Goal: Navigation & Orientation: Find specific page/section

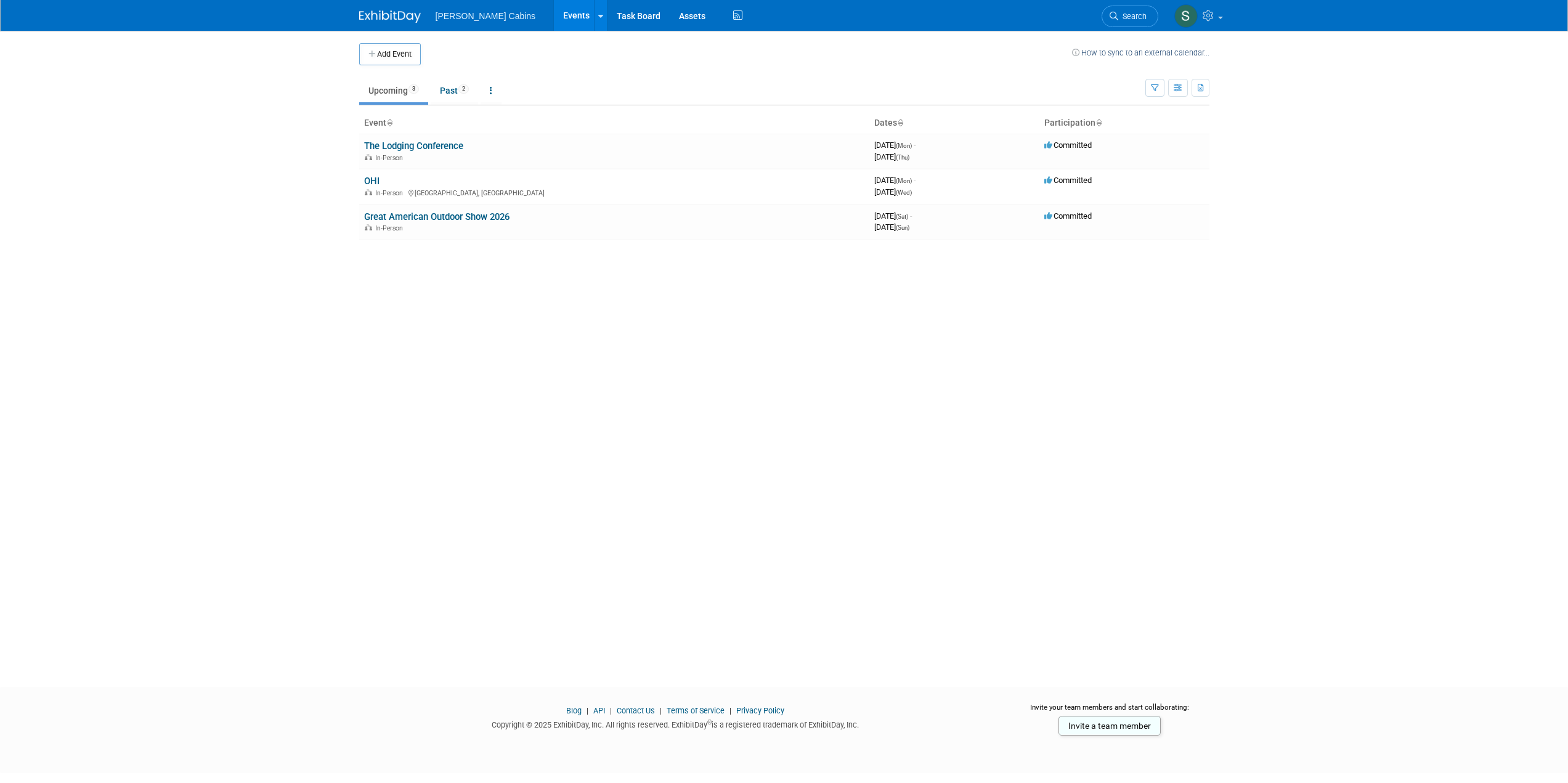
click at [212, 250] on body "[PERSON_NAME] Cabins Events Add Event Bulk Upload Events Shareable Event Boards…" at bounding box center [784, 391] width 1568 height 783
click at [373, 179] on link "OHI" at bounding box center [371, 181] width 15 height 11
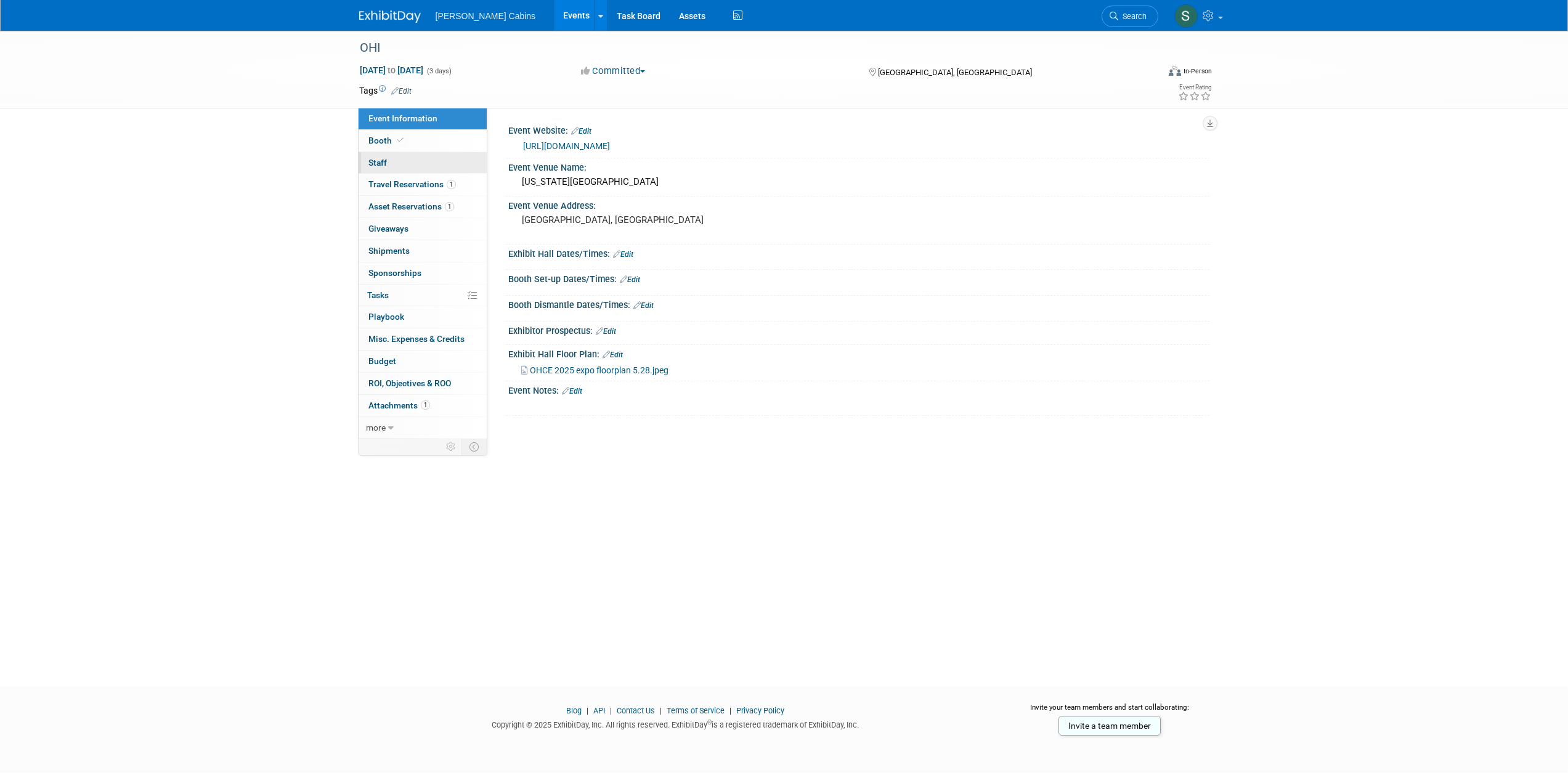
click at [380, 154] on link "0 Staff 0" at bounding box center [422, 163] width 128 height 22
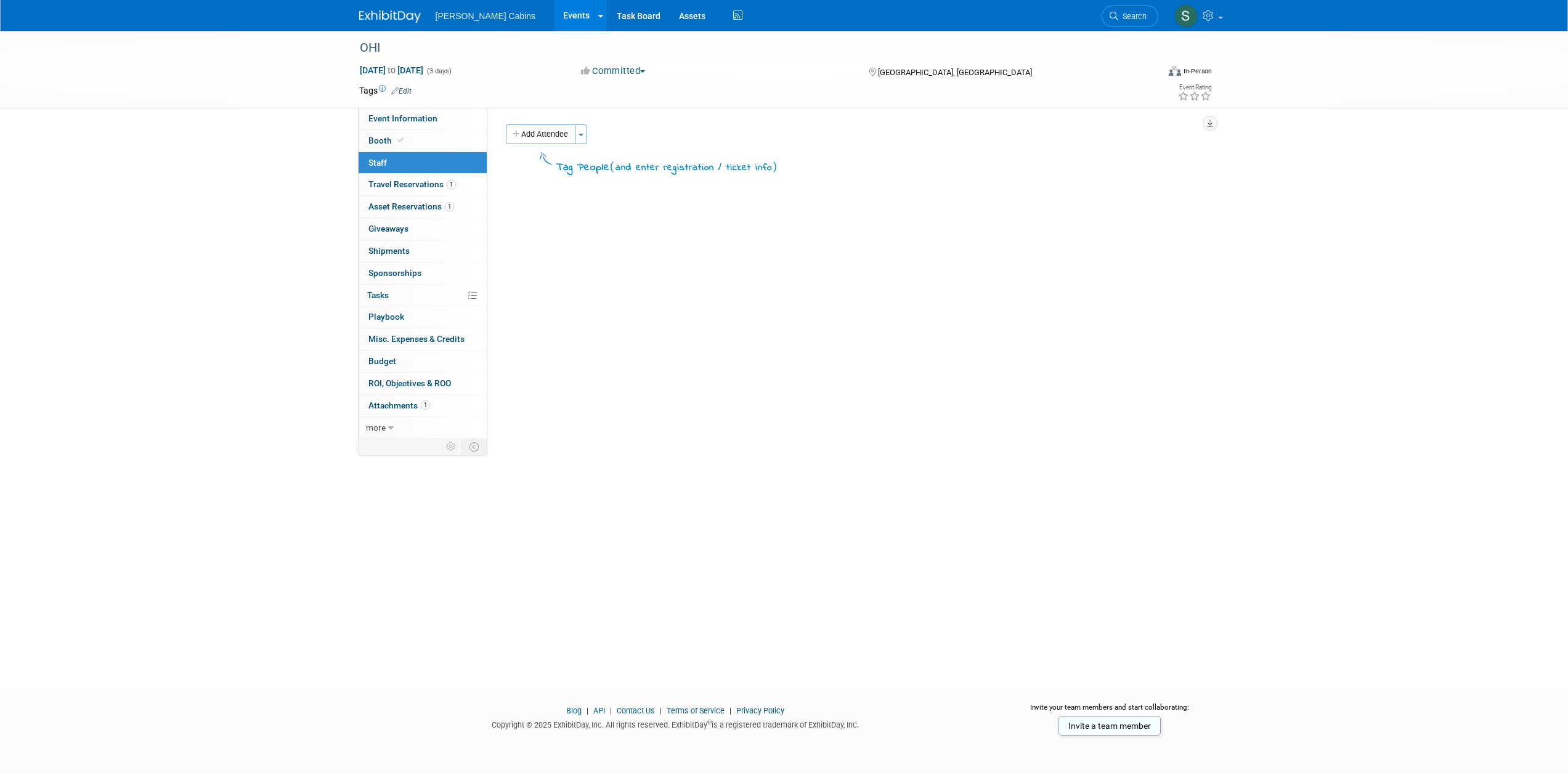
click at [585, 287] on div "Event Website: Edit [URL][DOMAIN_NAME] Event Venue Name: [US_STATE][GEOGRAPHIC_…" at bounding box center [848, 273] width 722 height 331
click at [395, 140] on span at bounding box center [400, 140] width 11 height 9
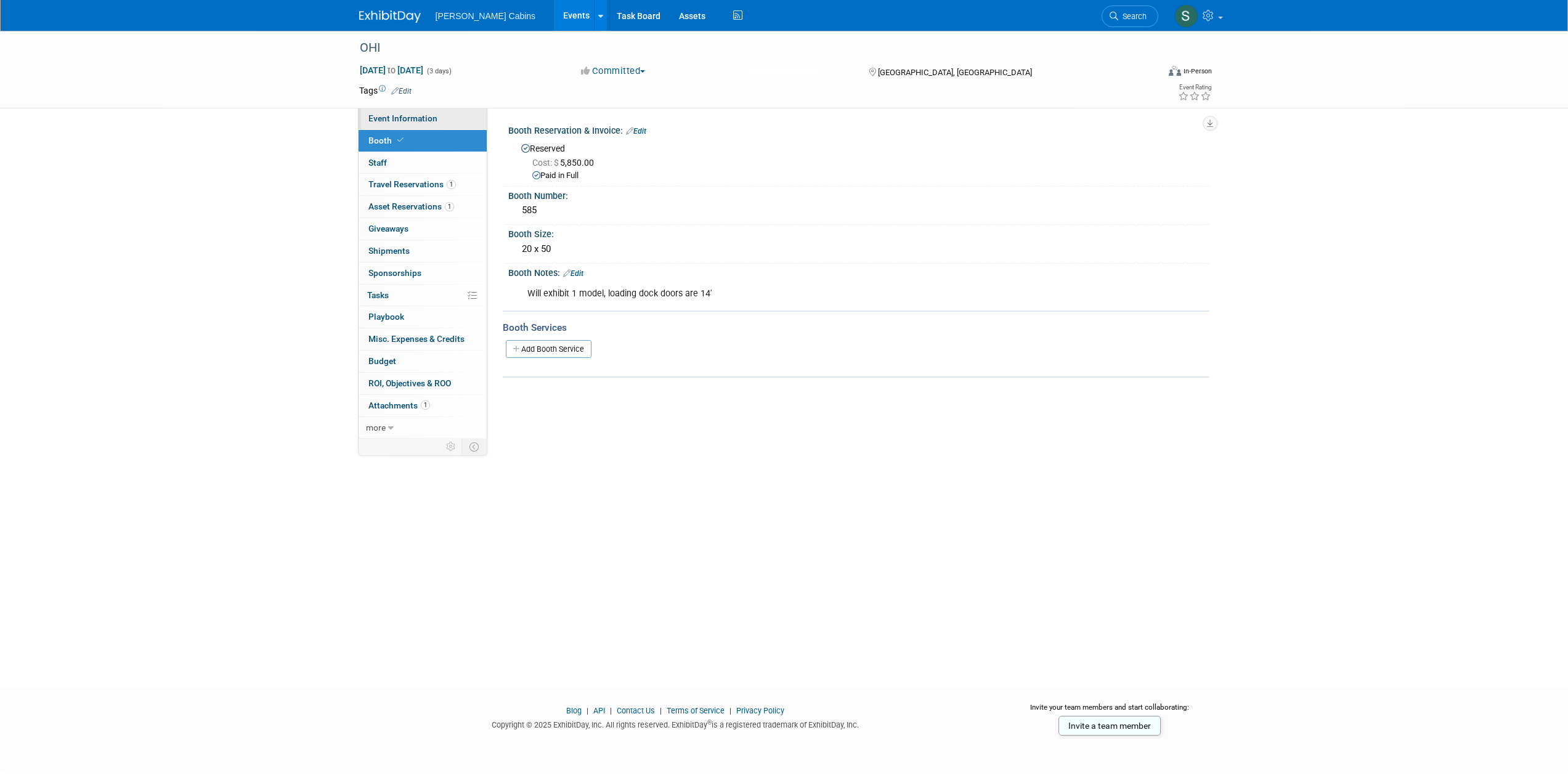
click at [392, 119] on span "Event Information" at bounding box center [403, 118] width 69 height 10
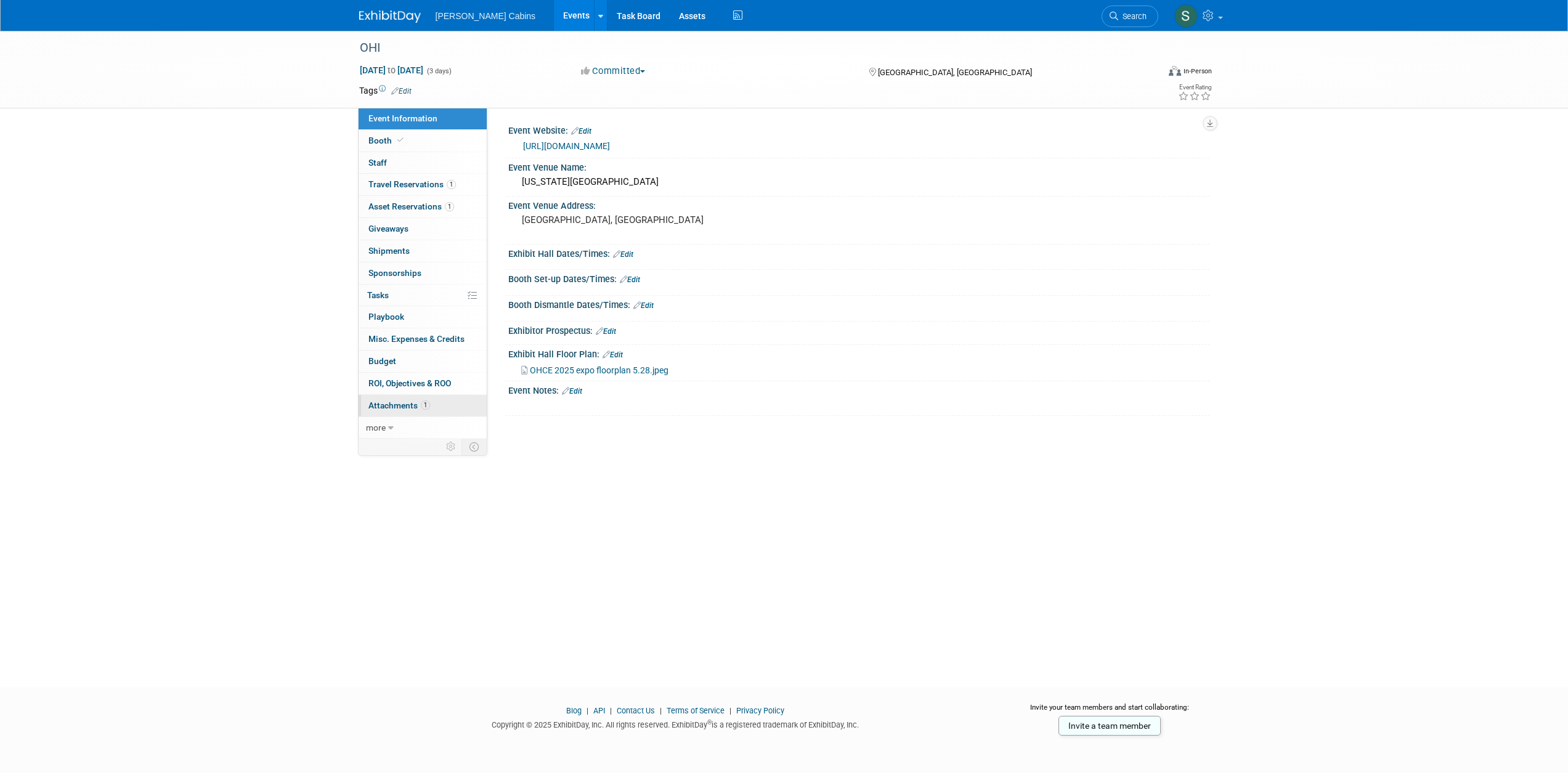
click at [379, 408] on span "Attachments 1" at bounding box center [399, 405] width 62 height 10
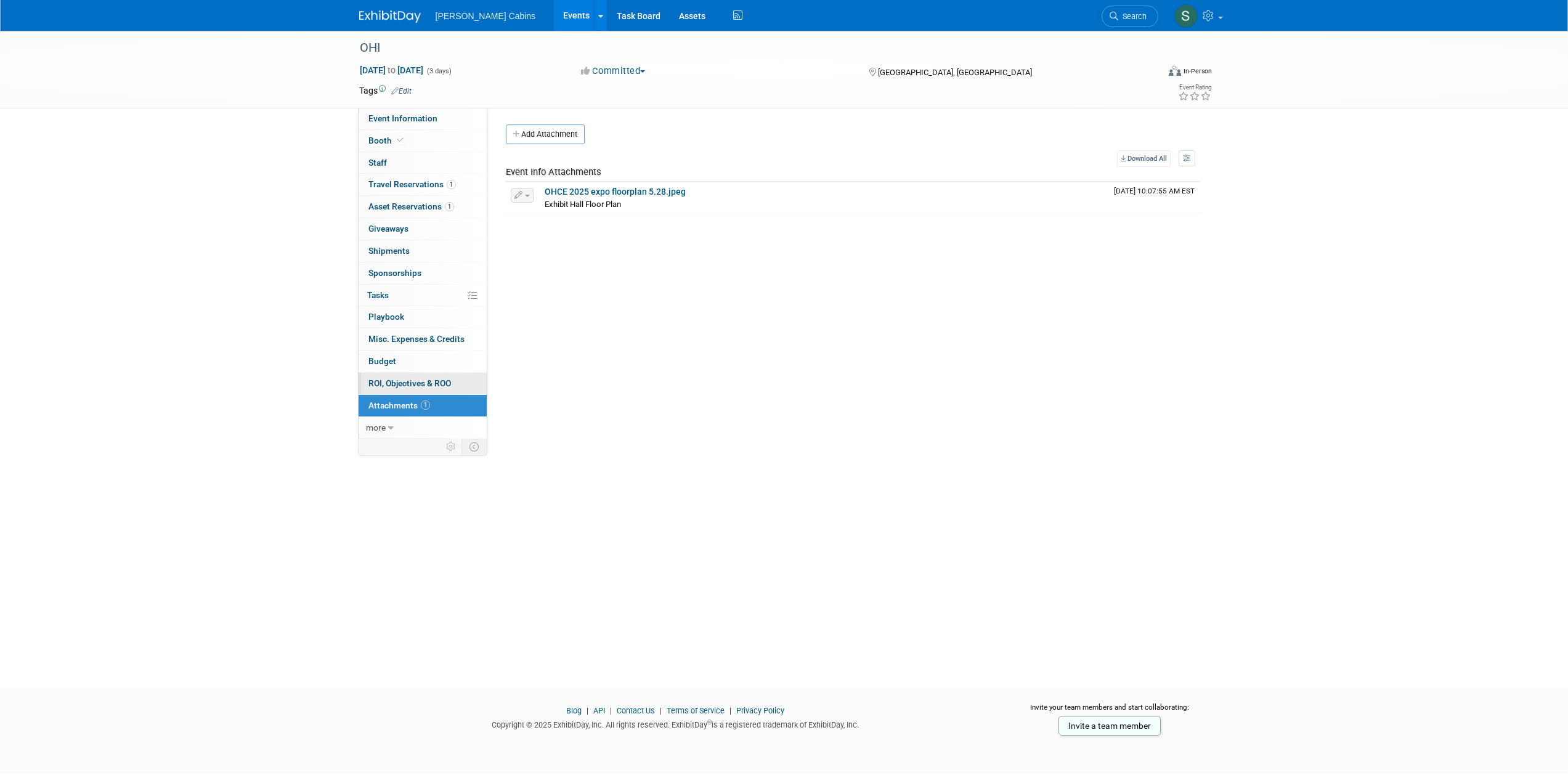
click at [380, 391] on link "0 ROI, Objectives & ROO 0" at bounding box center [422, 383] width 128 height 22
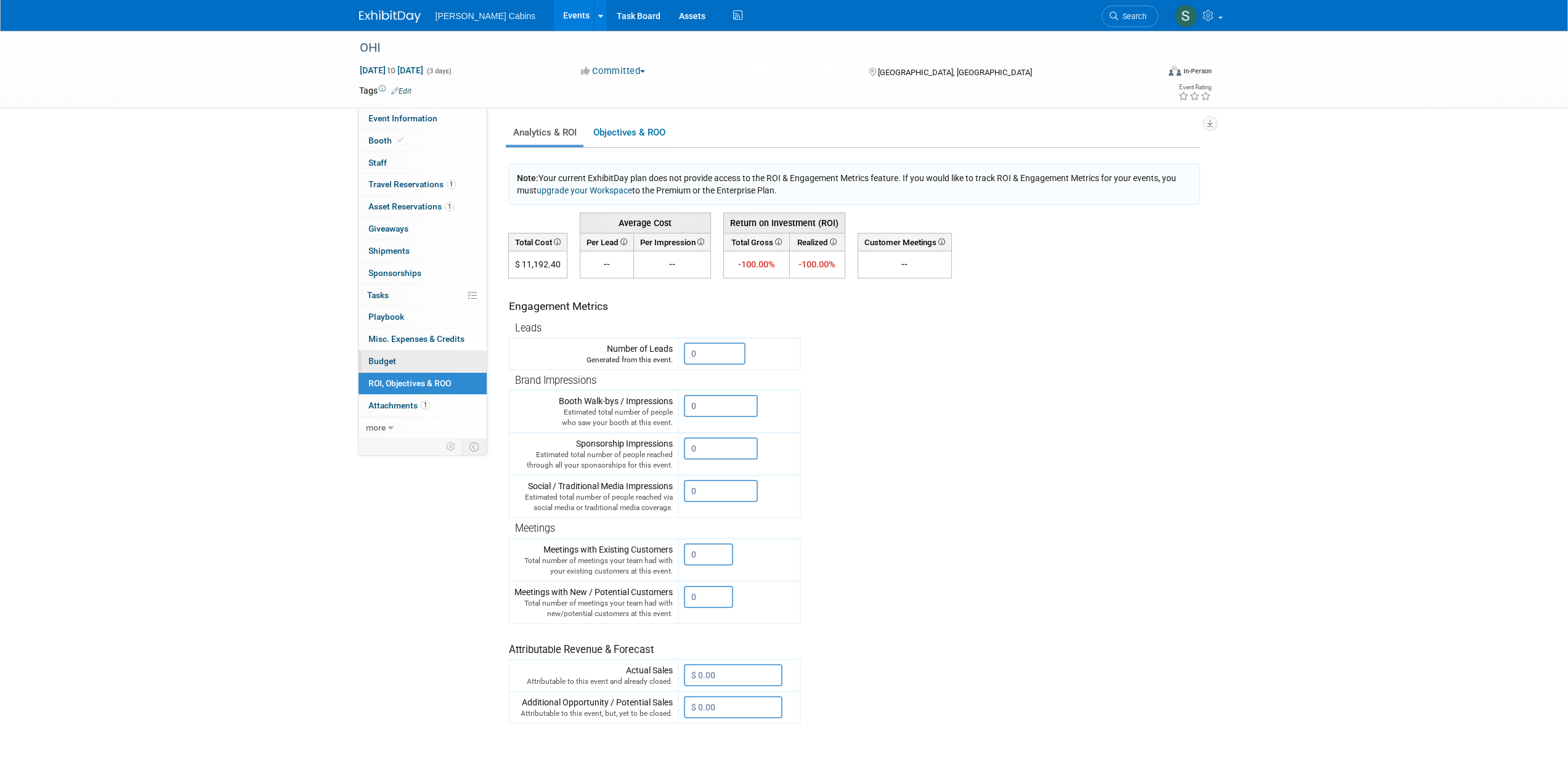
click at [389, 361] on span "Budget" at bounding box center [382, 361] width 28 height 10
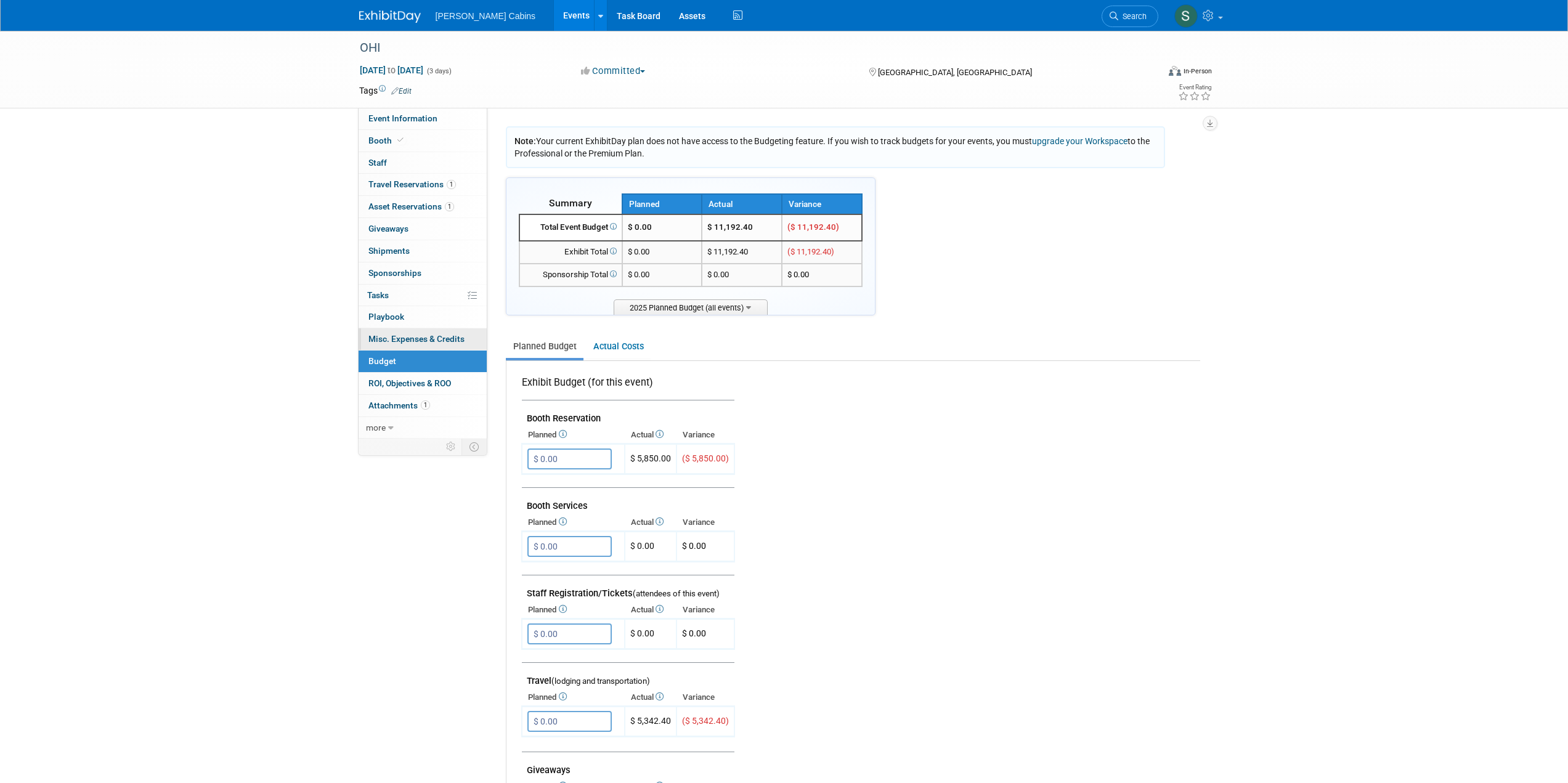
click at [392, 340] on span "Misc. Expenses & Credits 0" at bounding box center [416, 339] width 96 height 10
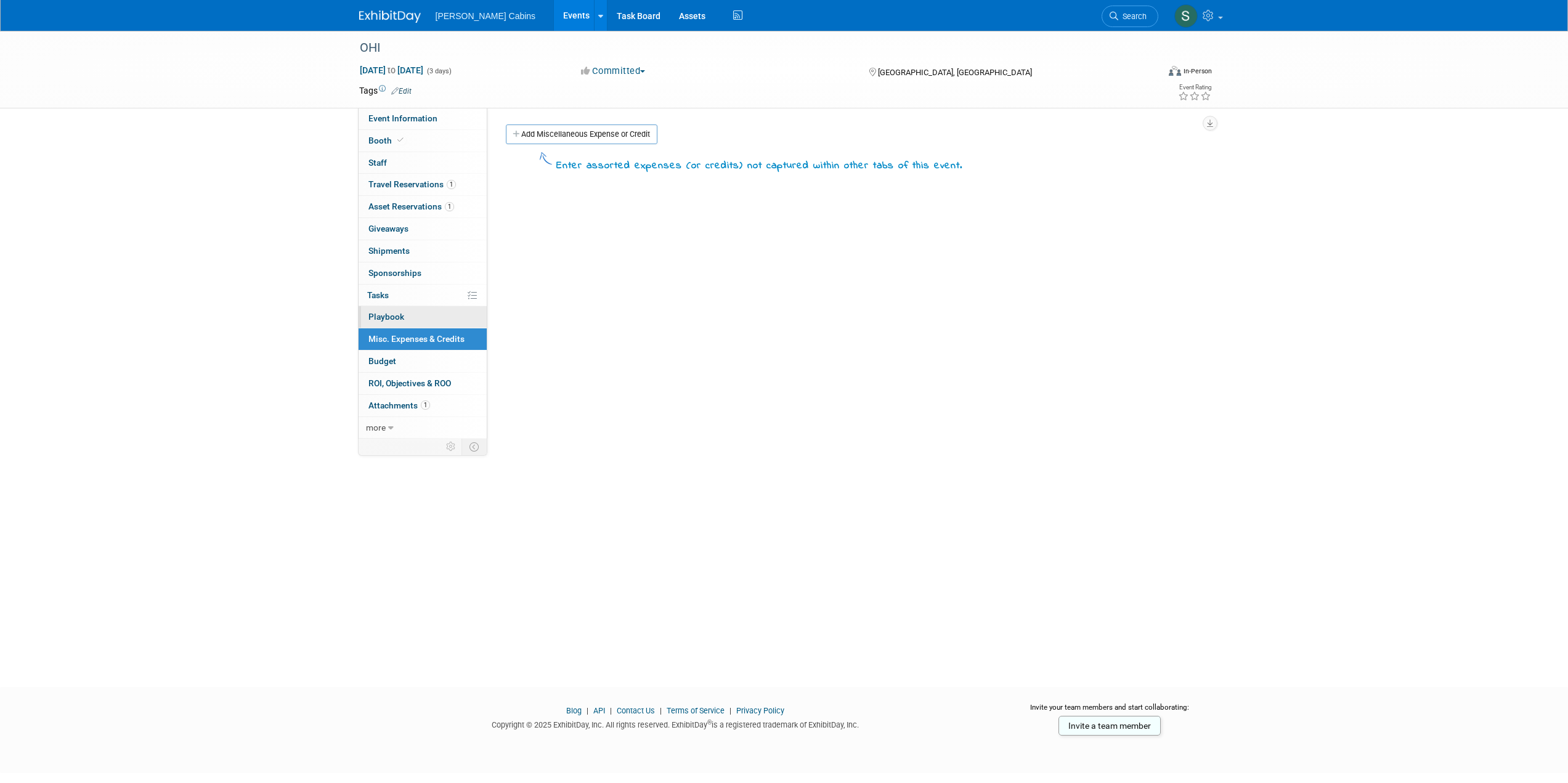
click at [403, 314] on span "Playbook 0" at bounding box center [386, 316] width 36 height 10
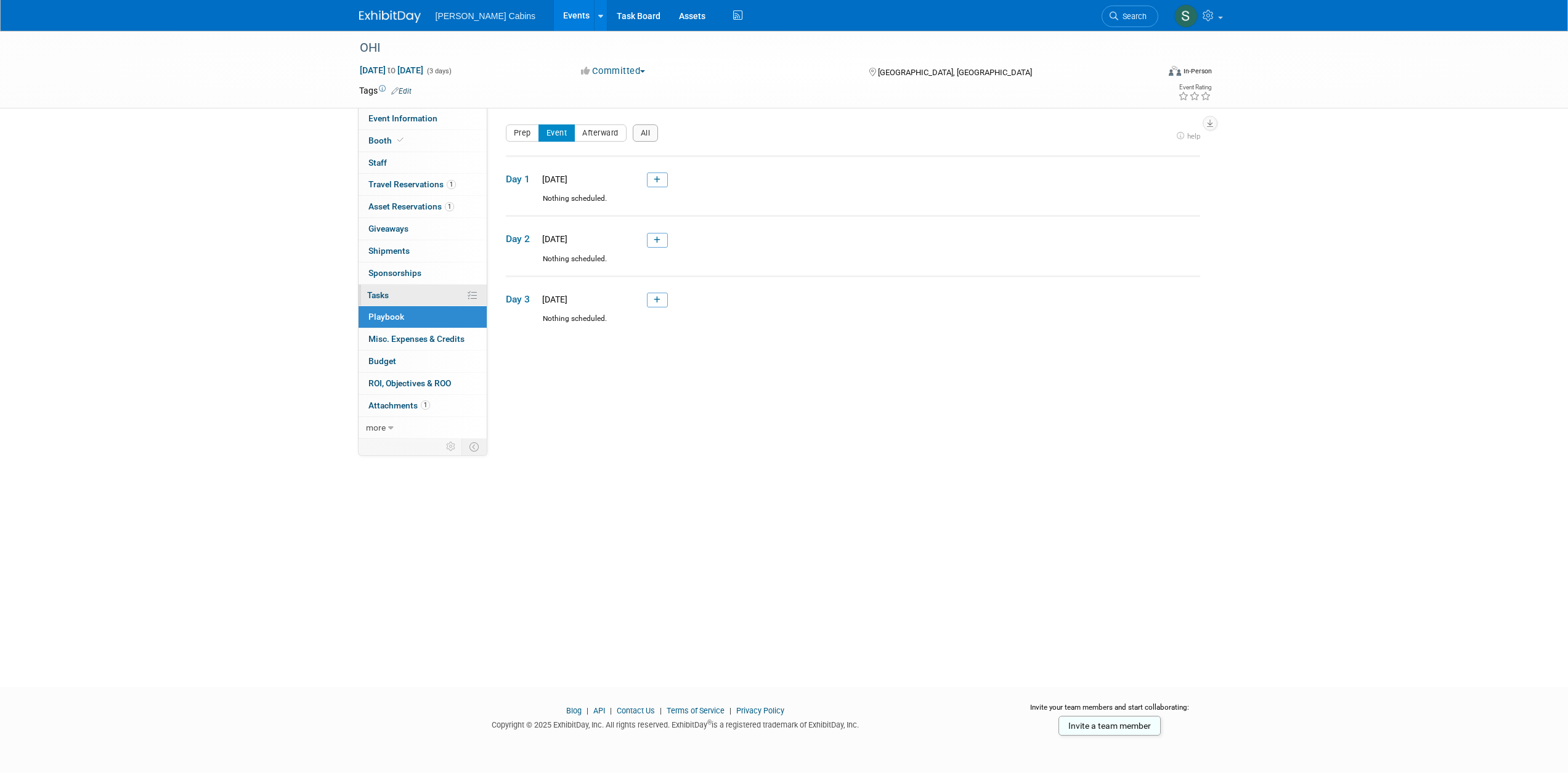
click at [397, 292] on link "0% Tasks 0%" at bounding box center [422, 295] width 128 height 22
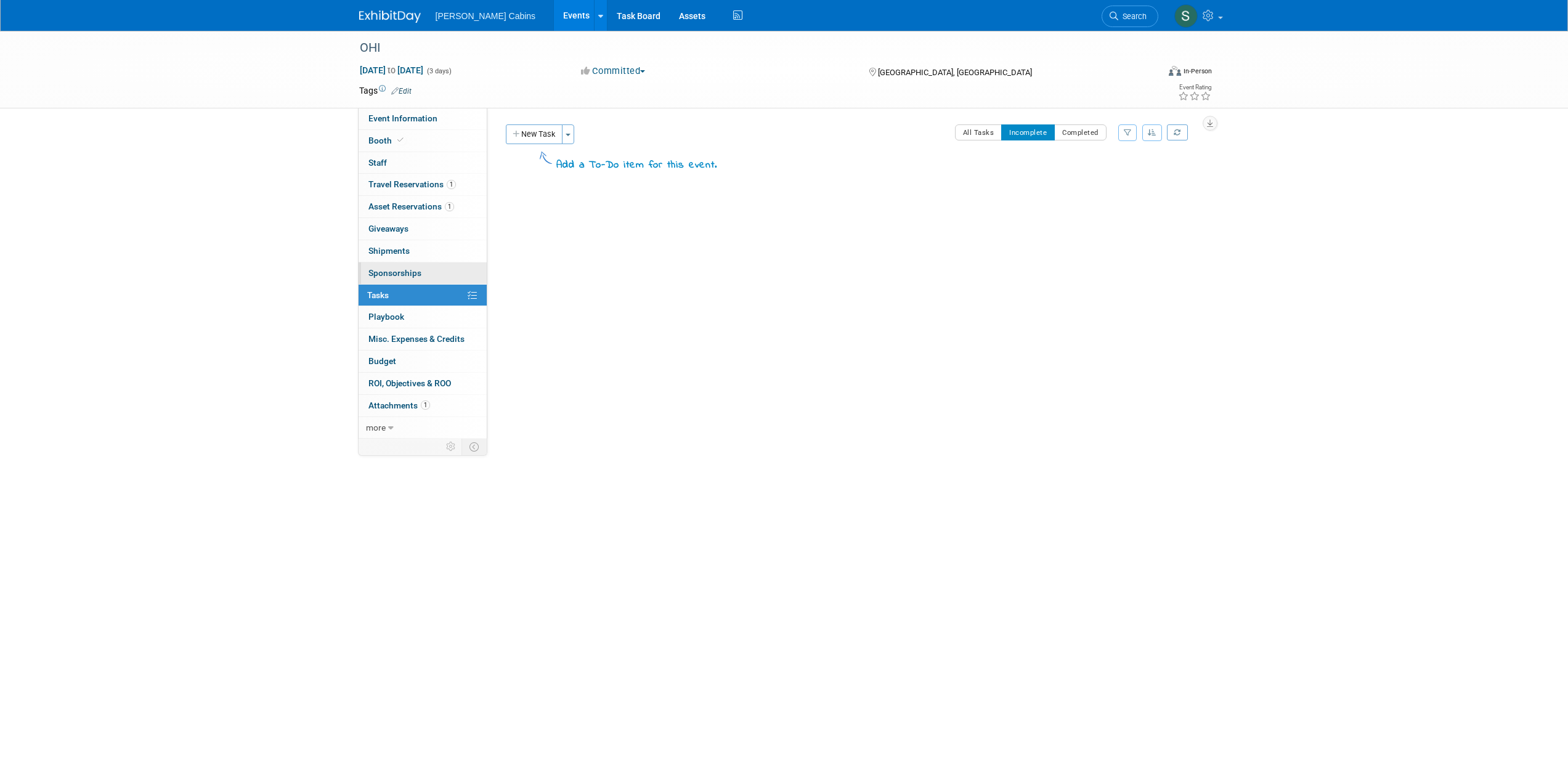
click at [408, 268] on span "Sponsorships 0" at bounding box center [395, 272] width 53 height 10
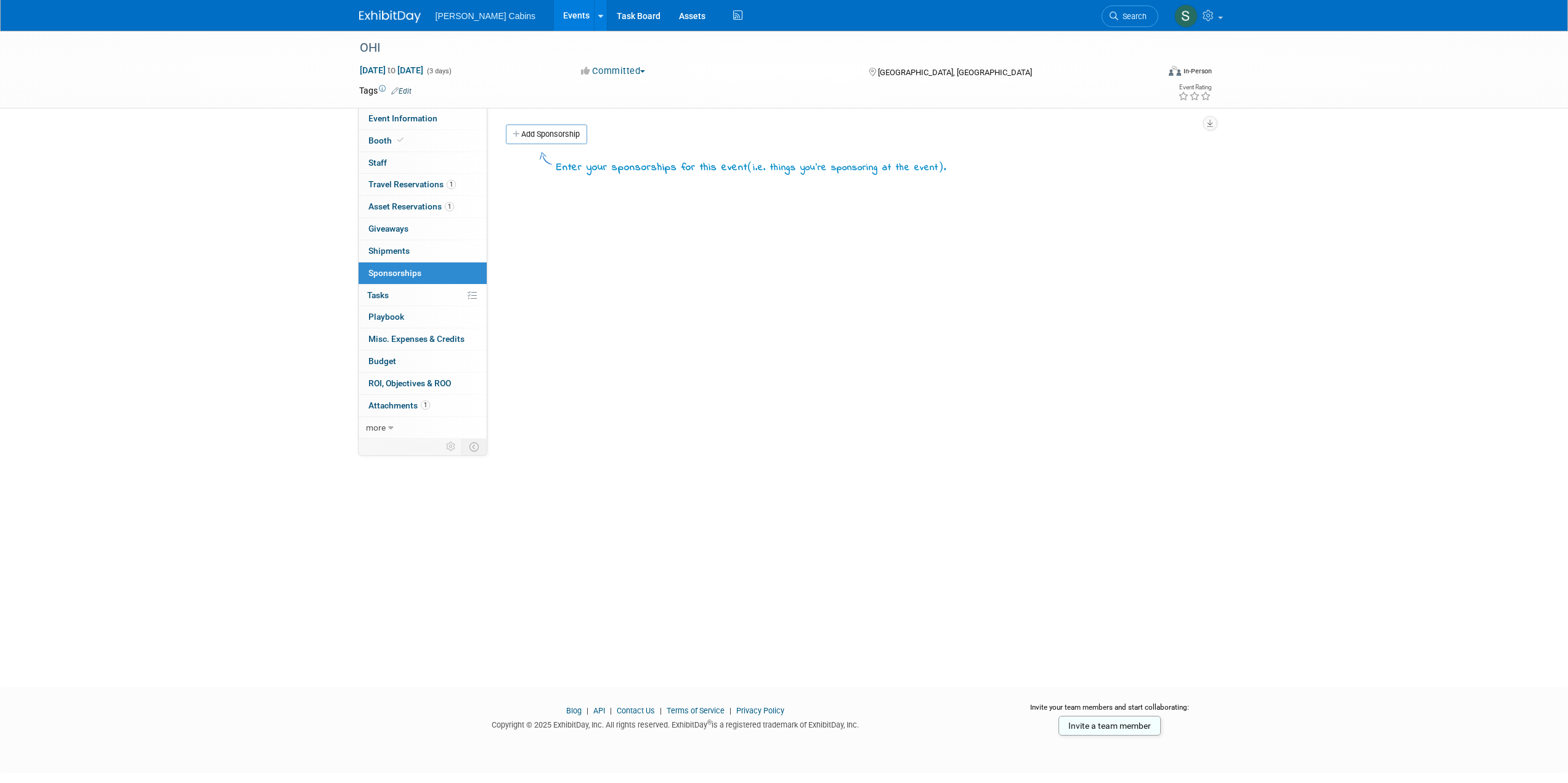
click at [270, 248] on div "OHI [DATE] to [DATE] (3 days) [DATE] to [DATE] Committed Committed Considering …" at bounding box center [784, 347] width 1568 height 634
